Goal: Book appointment/travel/reservation

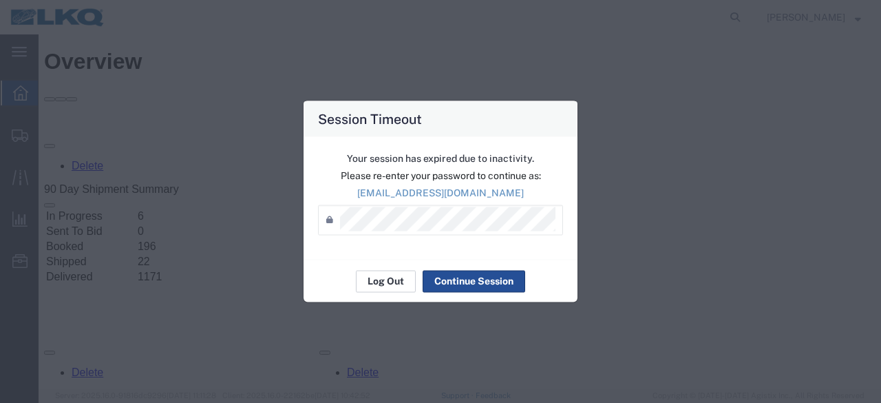
click at [381, 277] on button "Log Out" at bounding box center [386, 281] width 60 height 22
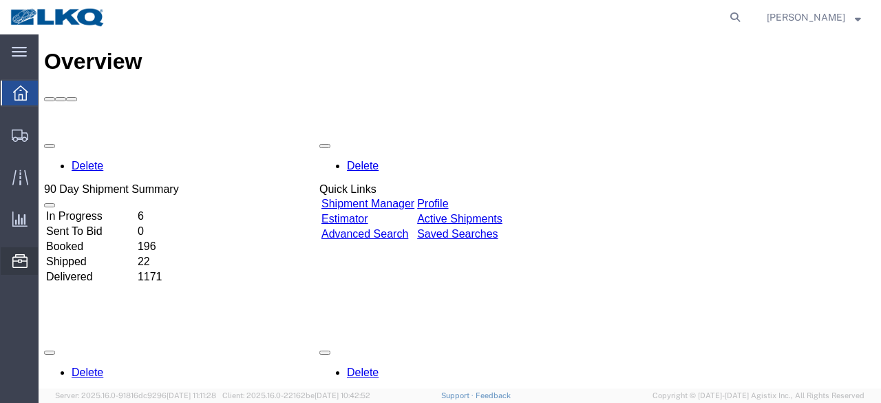
click at [0, 0] on span "Location Appointment" at bounding box center [0, 0] width 0 height 0
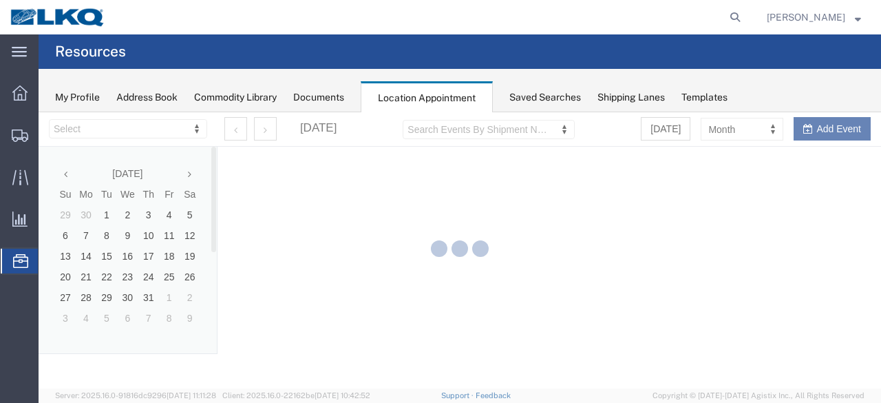
select select "28712"
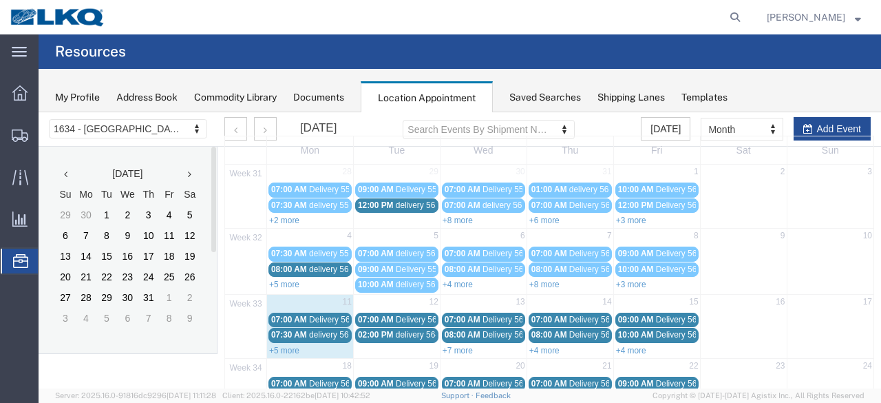
scroll to position [138, 0]
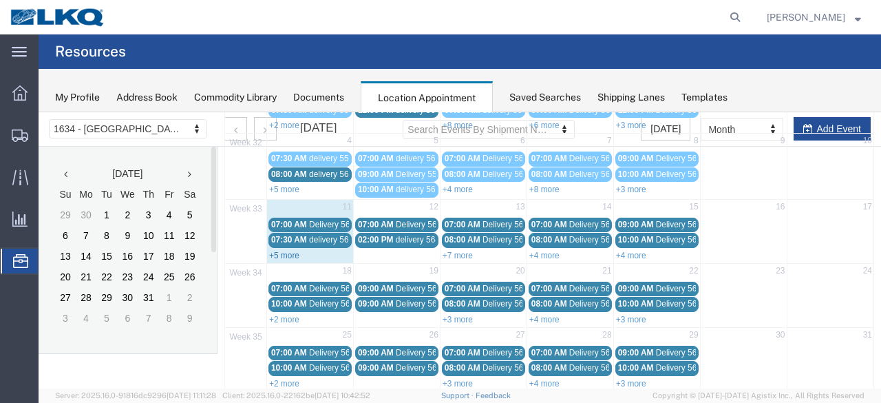
click at [281, 251] on link "+5 more" at bounding box center [284, 256] width 30 height 10
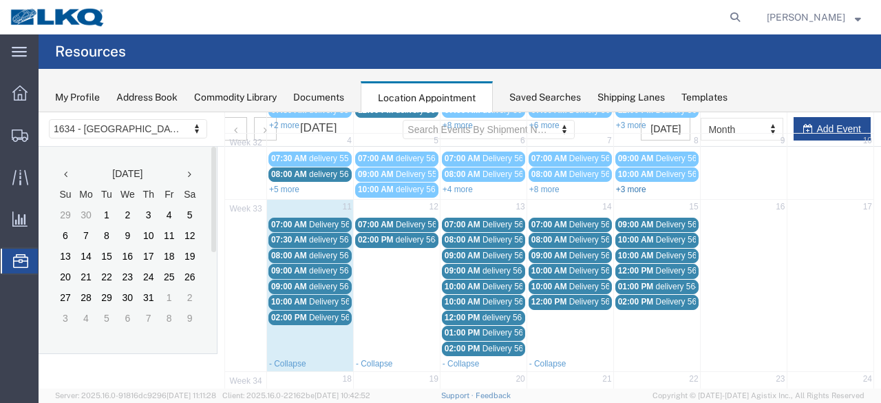
click at [622, 188] on link "+3 more" at bounding box center [631, 190] width 30 height 10
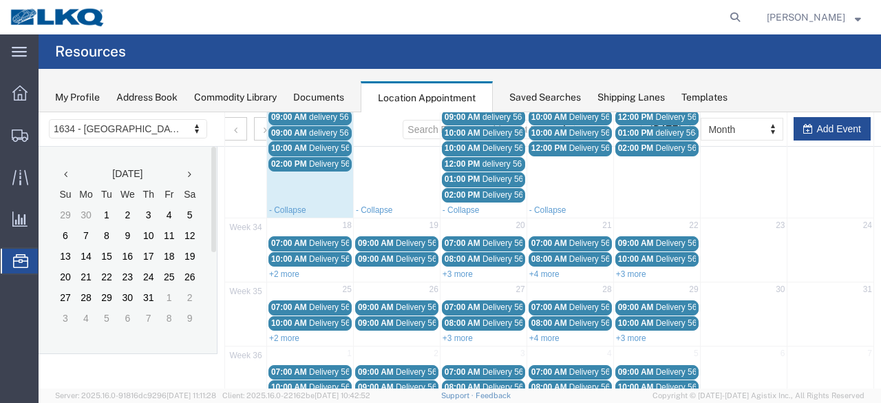
scroll to position [275, 0]
